Goal: Information Seeking & Learning: Compare options

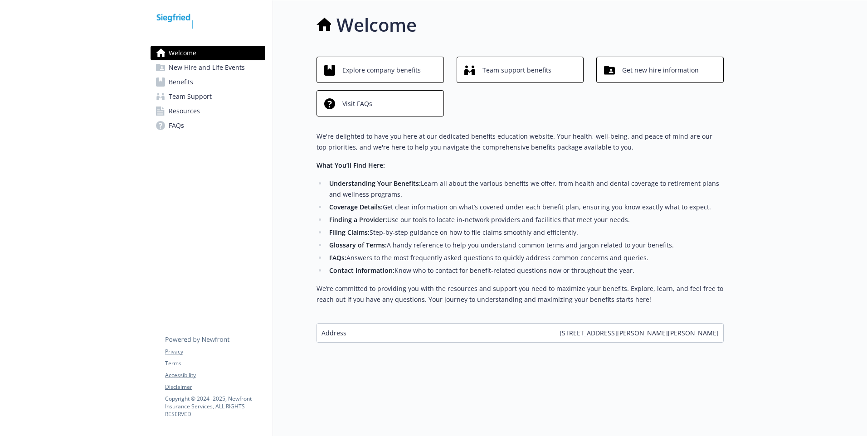
click at [203, 85] on link "Benefits" at bounding box center [208, 82] width 115 height 15
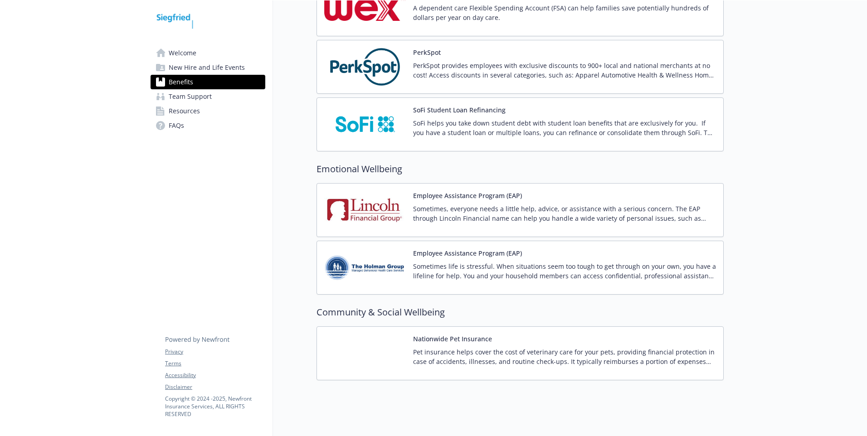
scroll to position [1513, 0]
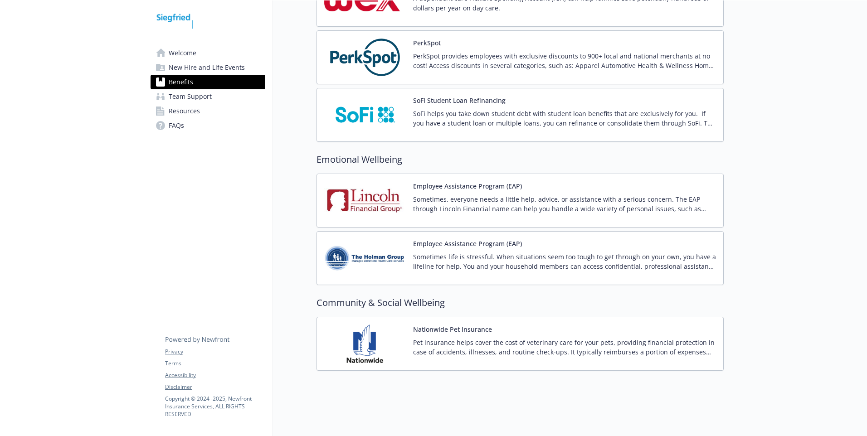
click at [177, 58] on span "Welcome" at bounding box center [183, 53] width 28 height 15
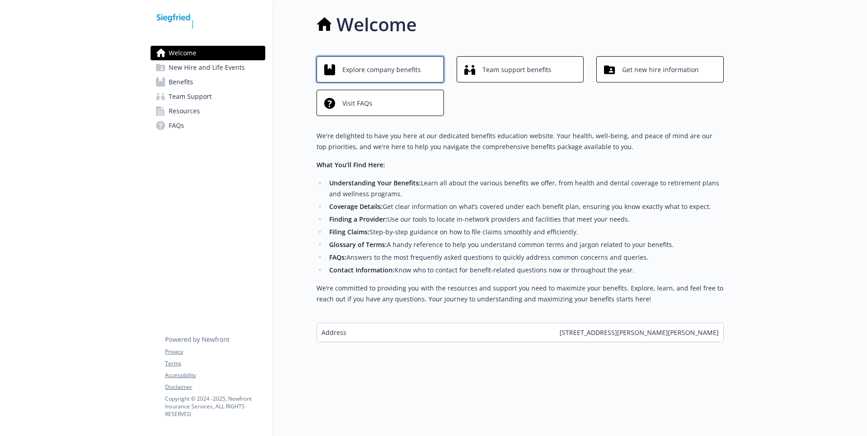
click at [368, 66] on span "Explore company benefits" at bounding box center [381, 69] width 78 height 17
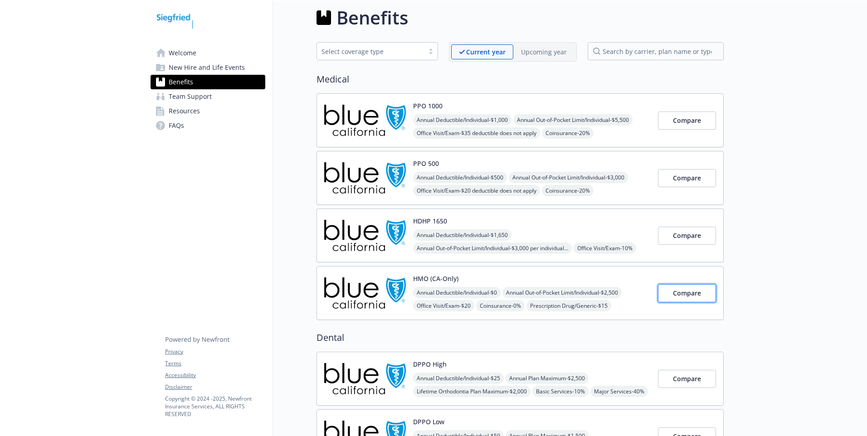
click at [681, 288] on button "Compare" at bounding box center [687, 293] width 58 height 18
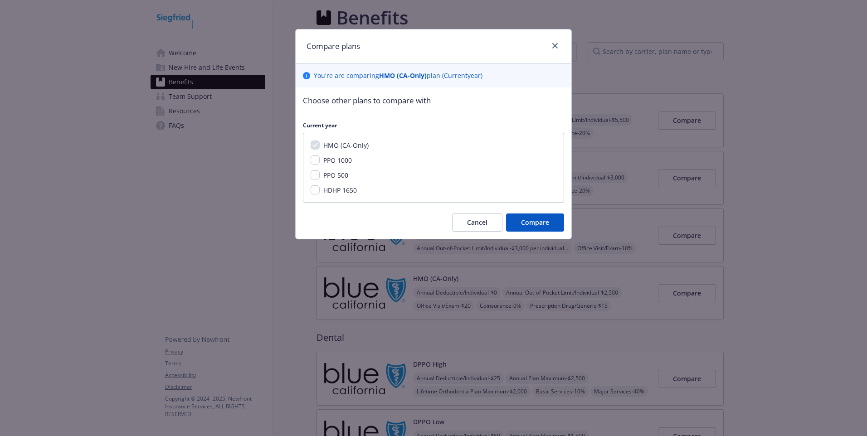
click at [339, 161] on span "PPO 1000" at bounding box center [337, 160] width 29 height 9
click at [320, 161] on input "PPO 1000" at bounding box center [315, 160] width 9 height 9
checkbox input "true"
click at [541, 226] on span "Compare" at bounding box center [535, 222] width 28 height 9
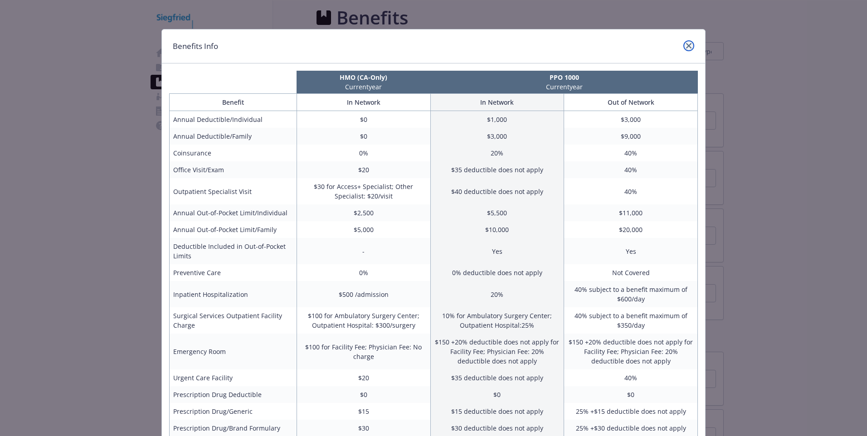
click at [683, 48] on link "close" at bounding box center [688, 45] width 11 height 11
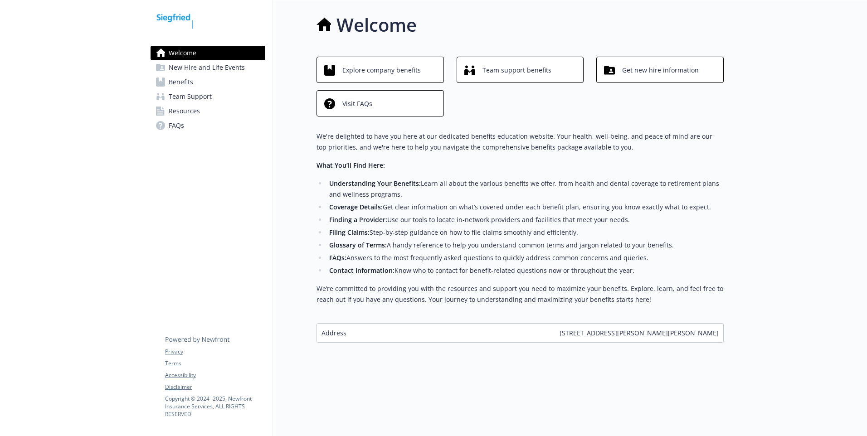
click at [190, 82] on span "Benefits" at bounding box center [181, 82] width 24 height 15
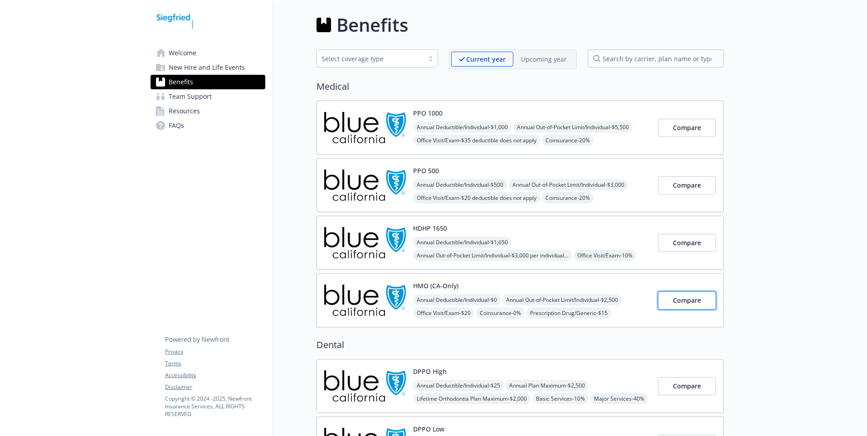
click at [697, 302] on span "Compare" at bounding box center [687, 300] width 28 height 9
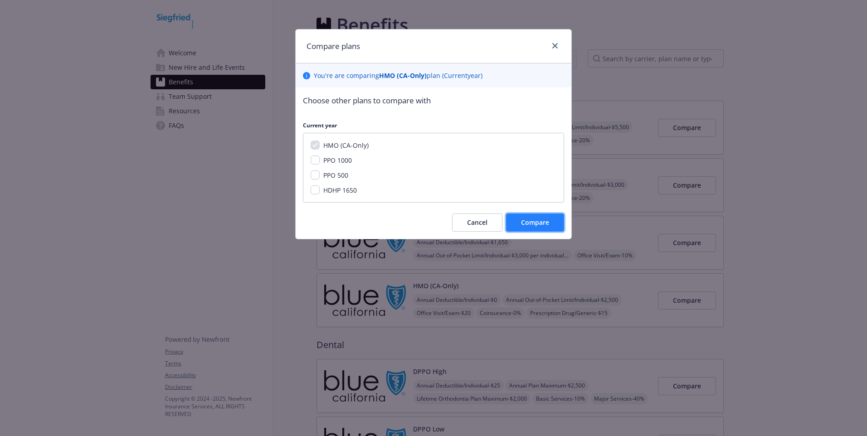
click at [543, 219] on span "Compare" at bounding box center [535, 222] width 28 height 9
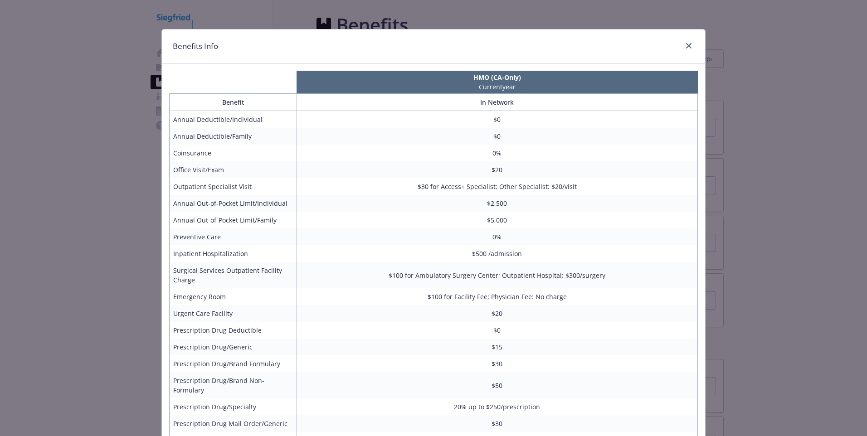
scroll to position [45, 0]
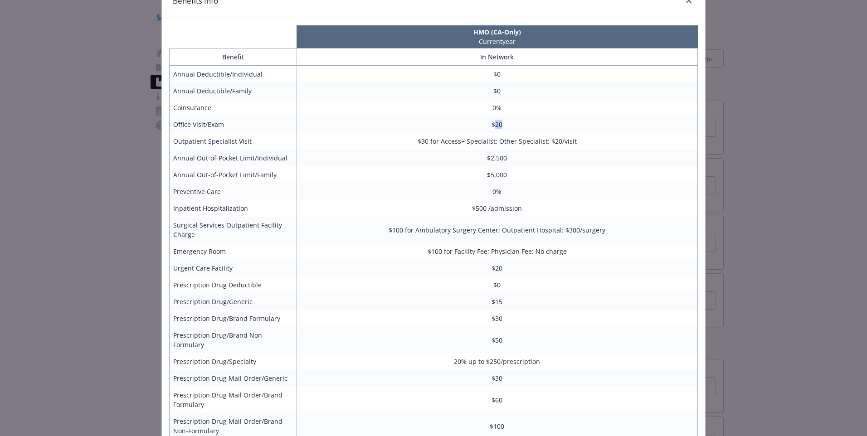
drag, startPoint x: 509, startPoint y: 123, endPoint x: 489, endPoint y: 122, distance: 19.6
click at [489, 122] on td "$20" at bounding box center [497, 124] width 401 height 17
drag, startPoint x: 489, startPoint y: 122, endPoint x: 585, endPoint y: 165, distance: 104.9
click at [585, 165] on td "$2,500" at bounding box center [497, 158] width 401 height 17
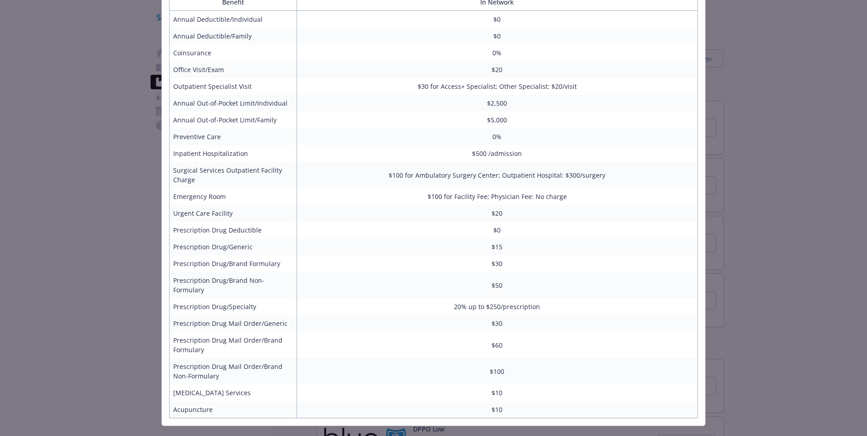
scroll to position [110, 0]
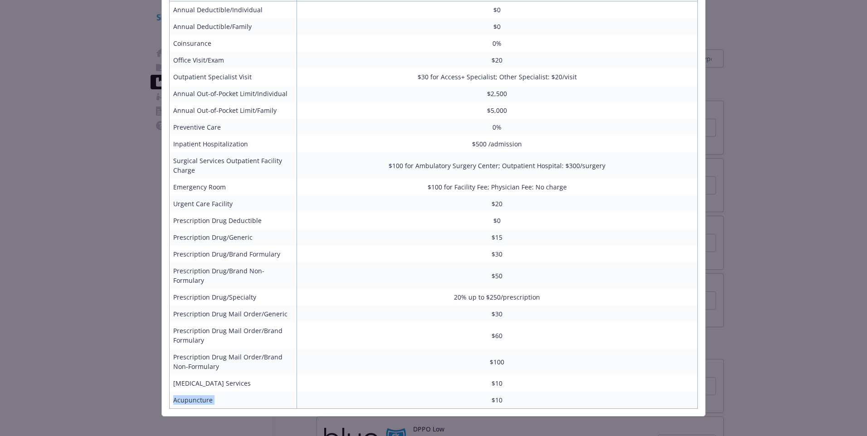
drag, startPoint x: 473, startPoint y: 382, endPoint x: 448, endPoint y: 389, distance: 26.6
click at [448, 389] on tbody "Annual Deductible/Individual $0 Annual Deductible/Family $0 Coinsurance 0% Offi…" at bounding box center [434, 205] width 528 height 408
drag, startPoint x: 448, startPoint y: 389, endPoint x: 541, endPoint y: 386, distance: 93.4
click at [541, 392] on td "$10" at bounding box center [497, 400] width 401 height 17
drag, startPoint x: 507, startPoint y: 373, endPoint x: 471, endPoint y: 375, distance: 36.8
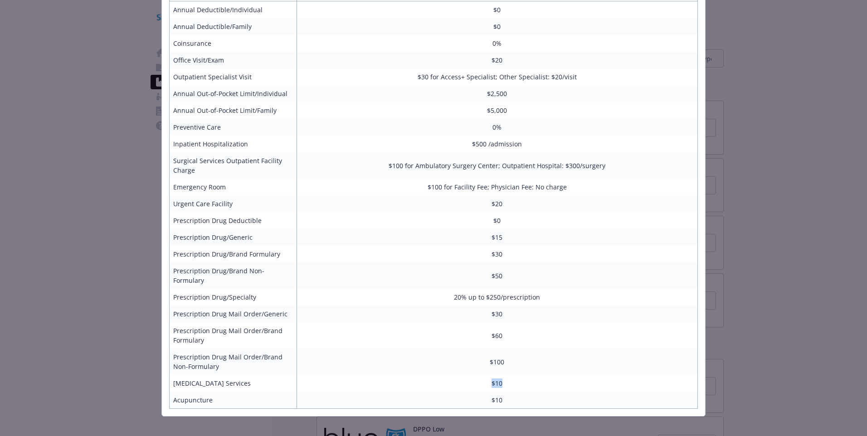
click at [471, 375] on td "$10" at bounding box center [497, 383] width 401 height 17
click at [239, 378] on td "[MEDICAL_DATA] Services" at bounding box center [233, 383] width 127 height 17
drag, startPoint x: 240, startPoint y: 375, endPoint x: 226, endPoint y: 370, distance: 15.1
click at [236, 375] on td "[MEDICAL_DATA] Services" at bounding box center [233, 383] width 127 height 17
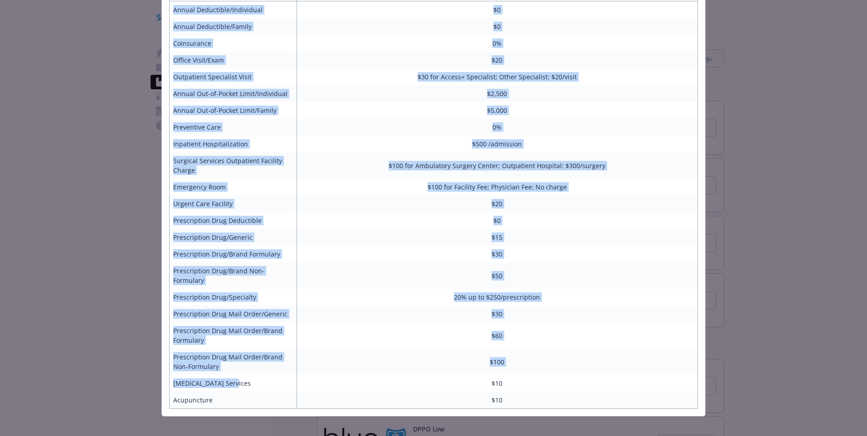
drag, startPoint x: 226, startPoint y: 370, endPoint x: 154, endPoint y: 375, distance: 72.3
click at [154, 375] on div "Benefits Info HMO (CA-Only) Current year Benefit In Network Annual Deductible/I…" at bounding box center [433, 218] width 867 height 436
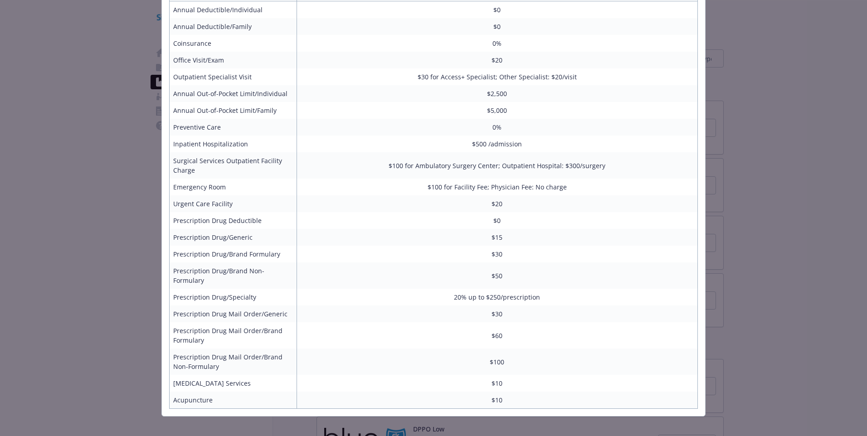
drag, startPoint x: 154, startPoint y: 375, endPoint x: 255, endPoint y: 367, distance: 101.5
click at [255, 375] on td "[MEDICAL_DATA] Services" at bounding box center [233, 383] width 127 height 17
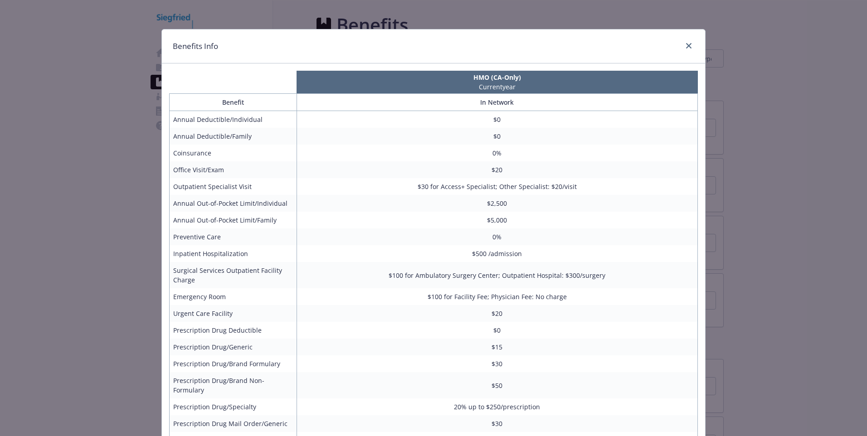
click at [682, 52] on div "compare plan details" at bounding box center [687, 46] width 15 height 12
click at [686, 45] on icon "close" at bounding box center [688, 45] width 5 height 5
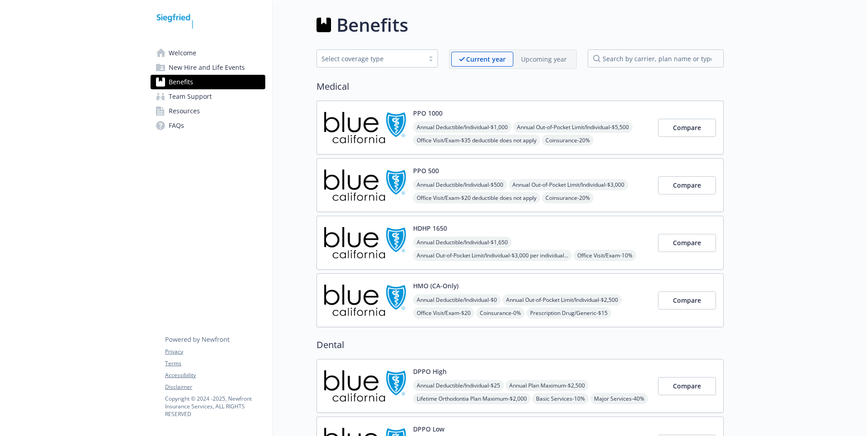
click at [385, 142] on img at bounding box center [365, 127] width 82 height 39
click at [677, 124] on span "Compare" at bounding box center [687, 127] width 28 height 9
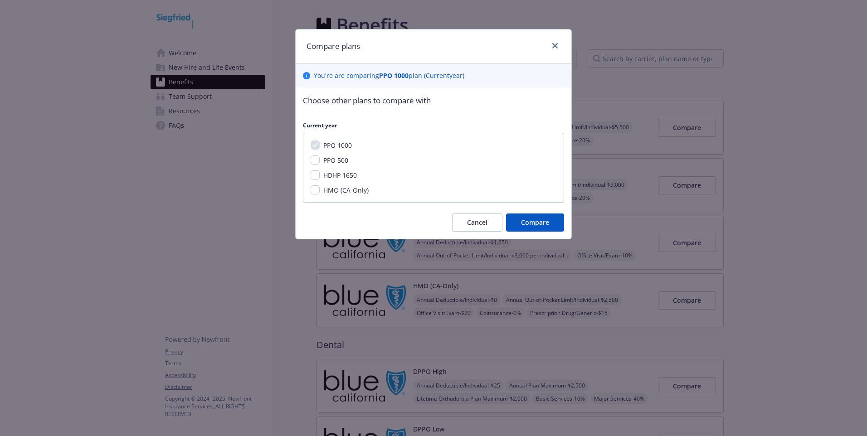
click at [357, 187] on span "HMO (CA-Only)" at bounding box center [345, 190] width 45 height 9
click at [320, 187] on input "HMO (CA-Only)" at bounding box center [315, 189] width 9 height 9
checkbox input "true"
click at [533, 219] on span "Compare" at bounding box center [535, 222] width 28 height 9
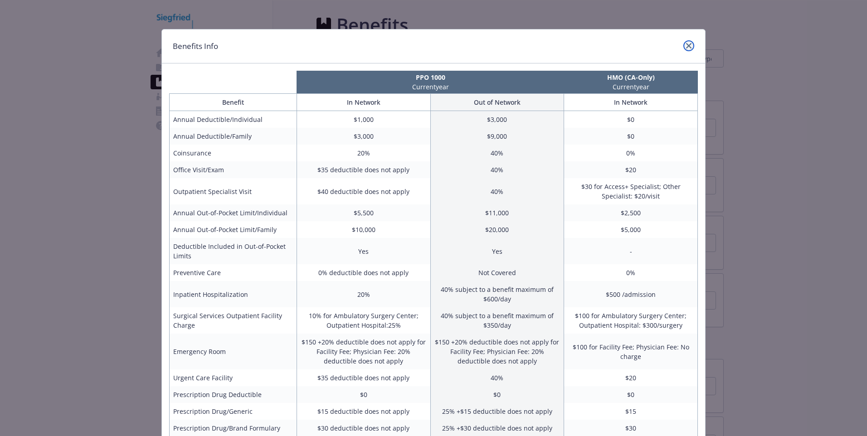
click at [686, 45] on icon "close" at bounding box center [688, 45] width 5 height 5
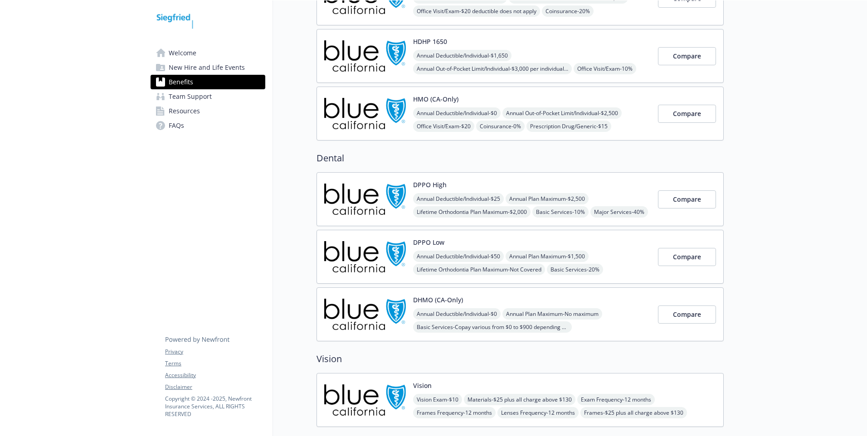
scroll to position [227, 0]
